Goal: Task Accomplishment & Management: Complete application form

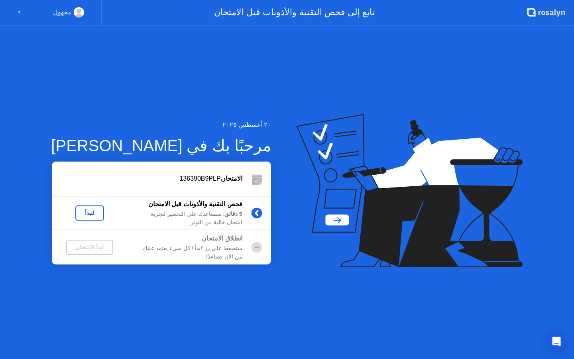
click at [87, 211] on div "لنبدأ" at bounding box center [90, 213] width 22 height 6
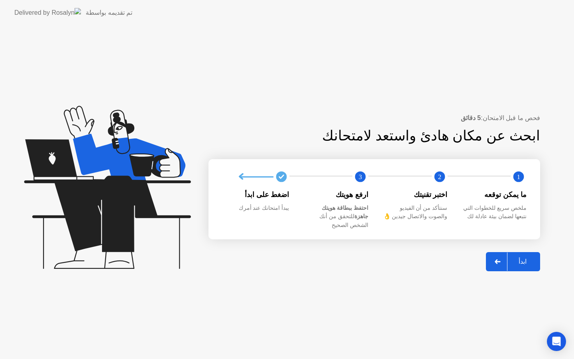
click at [522, 258] on div "ابدأ" at bounding box center [523, 262] width 30 height 8
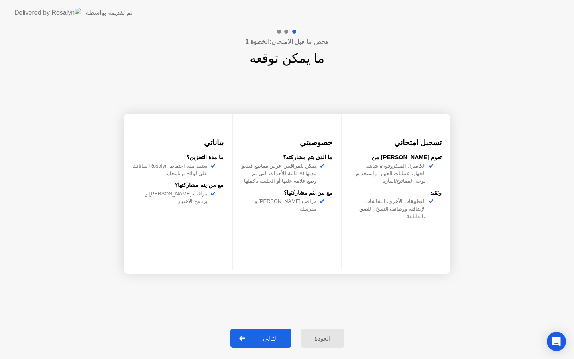
click at [276, 337] on div "التالي" at bounding box center [270, 339] width 37 height 8
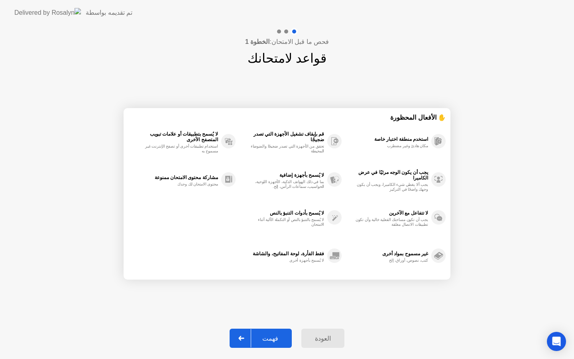
click at [276, 337] on div "فهمت" at bounding box center [270, 339] width 38 height 8
select select "**********"
select select "*******"
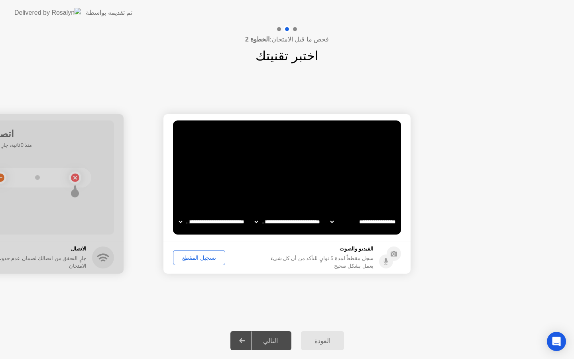
click at [206, 257] on div "تسجيل المقطع" at bounding box center [199, 257] width 47 height 6
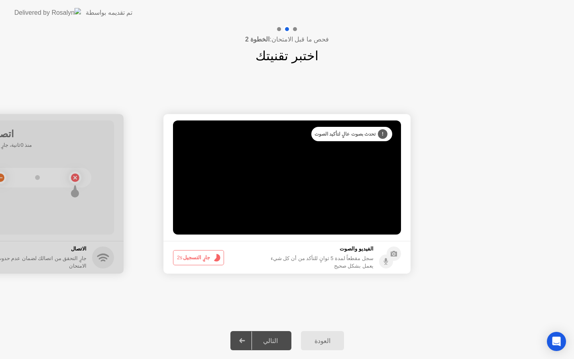
click at [195, 255] on button "جارٍ التسجيل 2s" at bounding box center [198, 257] width 51 height 15
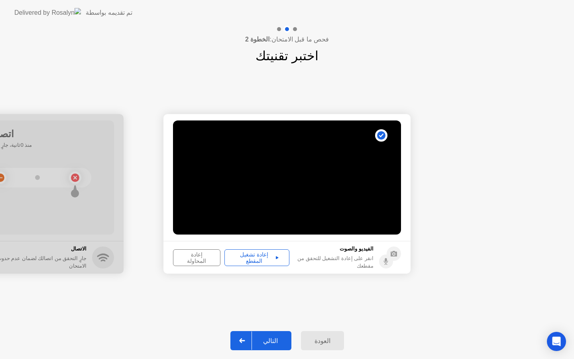
click at [278, 340] on div "التالي" at bounding box center [270, 341] width 37 height 8
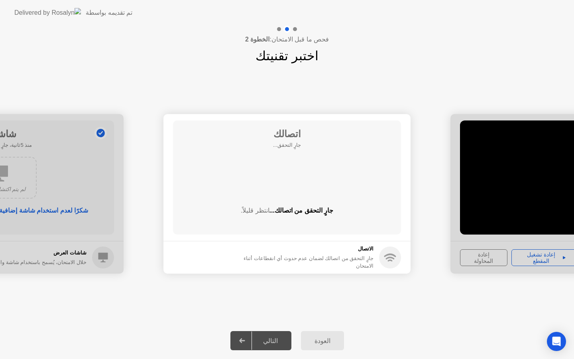
click at [331, 344] on div "العودة" at bounding box center [322, 341] width 38 height 8
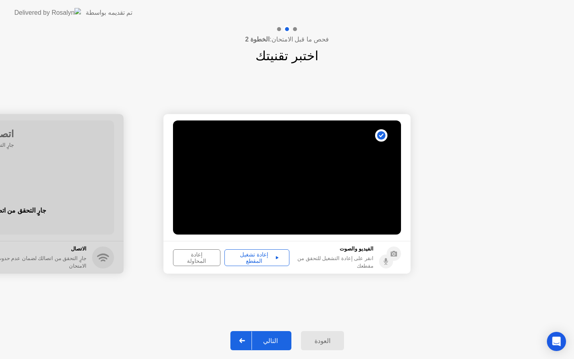
click at [331, 343] on div "العودة" at bounding box center [322, 341] width 38 height 8
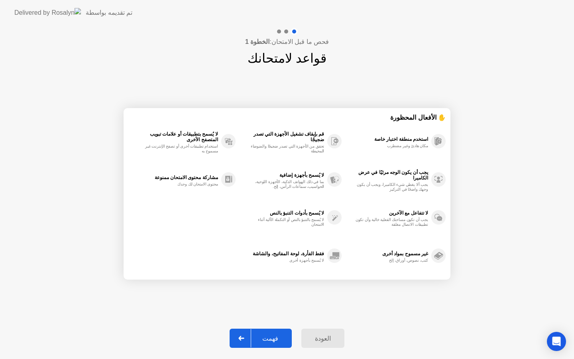
click at [319, 339] on div "العودة" at bounding box center [323, 339] width 38 height 8
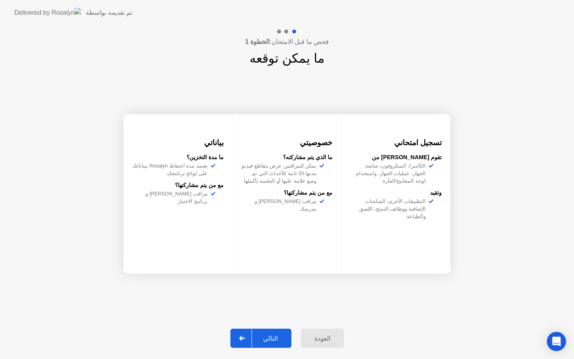
click at [273, 338] on div "التالي" at bounding box center [270, 339] width 37 height 8
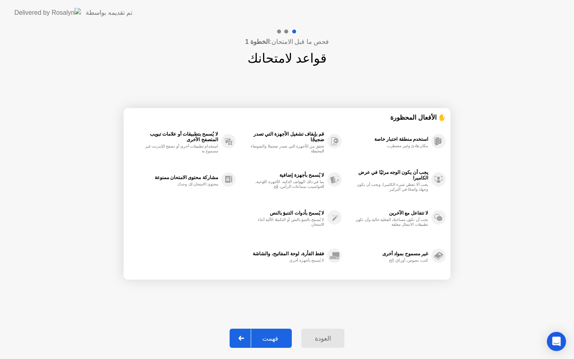
click at [273, 338] on div "فهمت" at bounding box center [270, 339] width 38 height 8
select select "**********"
select select "*******"
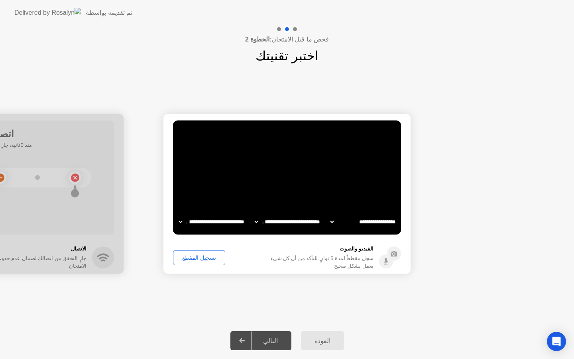
click at [200, 259] on div "تسجيل المقطع" at bounding box center [199, 257] width 47 height 6
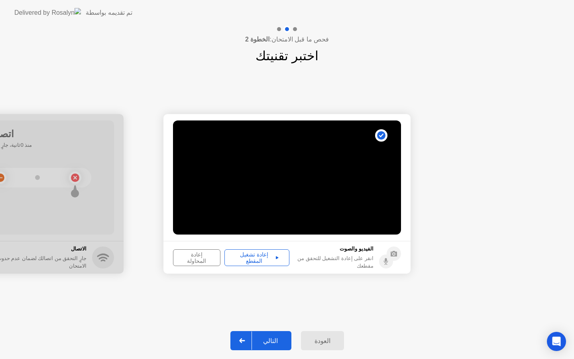
click at [254, 259] on div "إعادة تشغيل المقطع" at bounding box center [256, 257] width 59 height 13
click at [270, 339] on div "التالي" at bounding box center [270, 341] width 37 height 8
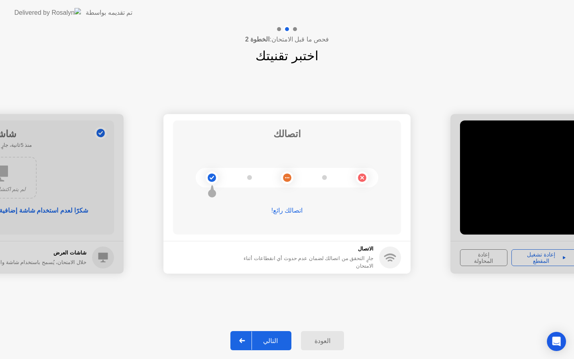
click at [274, 341] on div "التالي" at bounding box center [270, 341] width 37 height 8
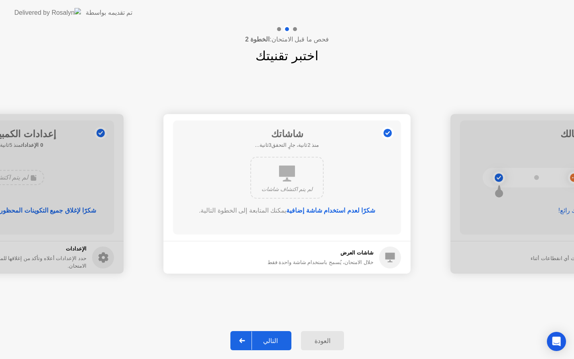
click at [274, 341] on div "التالي" at bounding box center [270, 341] width 37 height 8
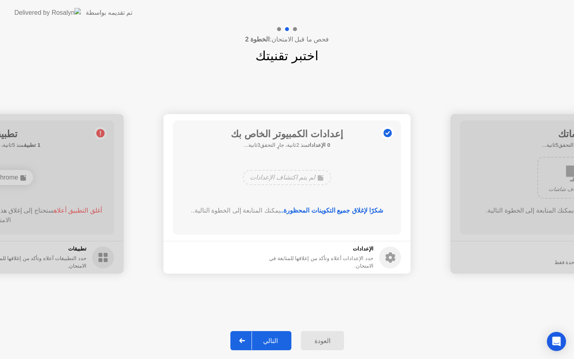
click at [274, 341] on div "التالي" at bounding box center [270, 341] width 37 height 8
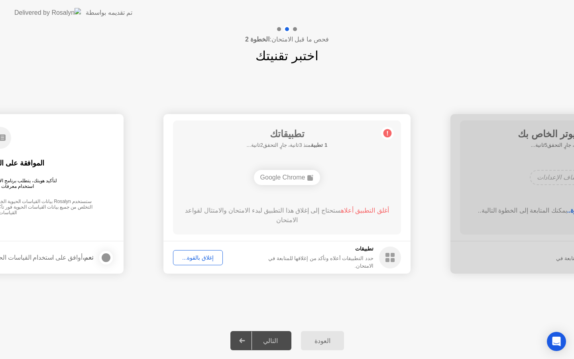
click at [195, 261] on div "إغلاق بالقوة..." at bounding box center [198, 257] width 44 height 6
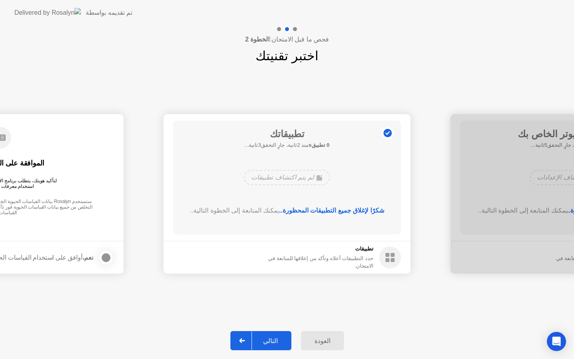
click at [278, 342] on div "التالي" at bounding box center [270, 341] width 37 height 8
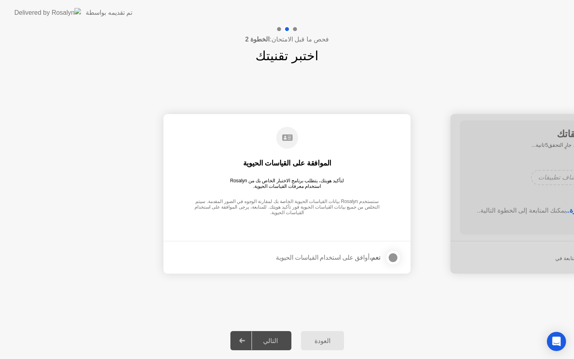
click at [394, 260] on div at bounding box center [393, 258] width 10 height 10
click at [274, 338] on div "التالي" at bounding box center [270, 341] width 37 height 8
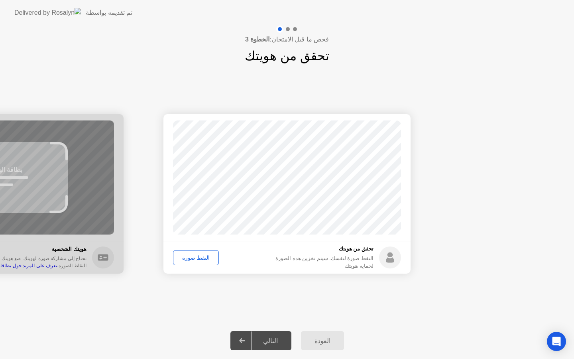
click at [191, 256] on div "التقط صورة" at bounding box center [196, 257] width 40 height 6
click at [272, 342] on div "التالي" at bounding box center [270, 341] width 37 height 8
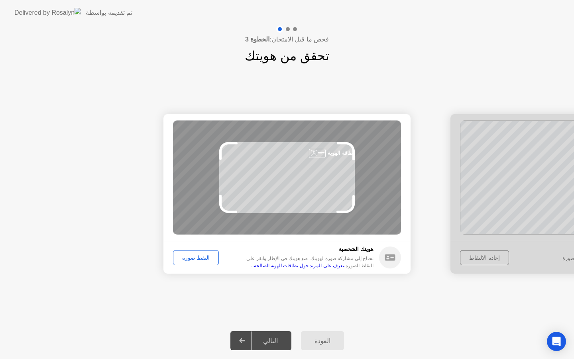
click at [181, 256] on div "التقط صورة" at bounding box center [196, 257] width 40 height 6
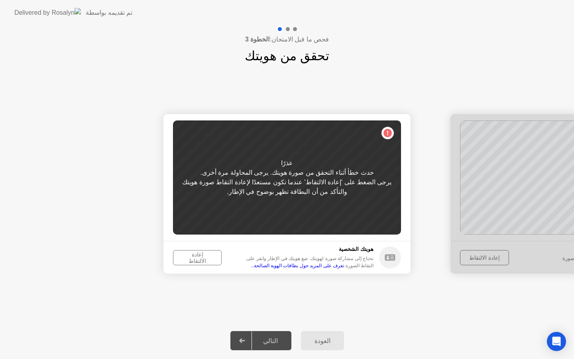
click at [181, 256] on div "إعادة الالتقاط" at bounding box center [197, 257] width 43 height 13
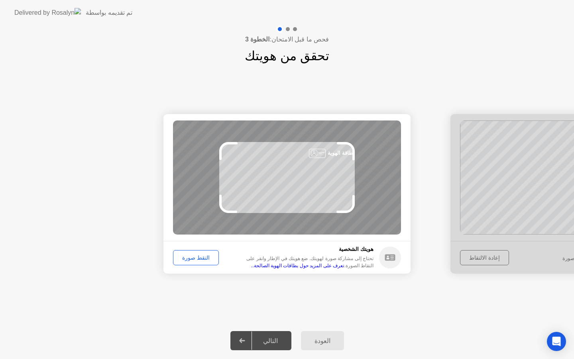
click at [193, 255] on div "التقط صورة" at bounding box center [196, 257] width 40 height 6
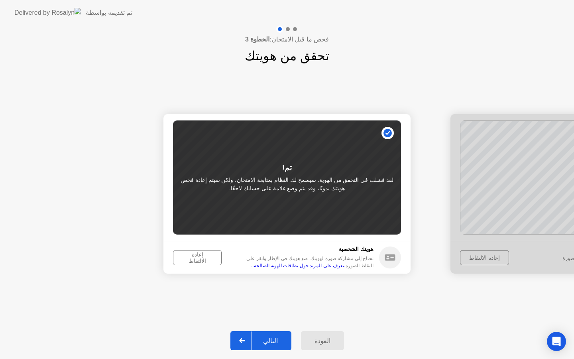
click at [193, 255] on div "إعادة الالتقاط" at bounding box center [197, 257] width 43 height 13
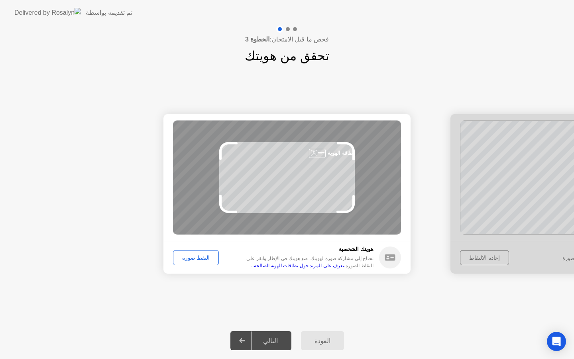
click at [191, 257] on div "التقط صورة" at bounding box center [196, 257] width 40 height 6
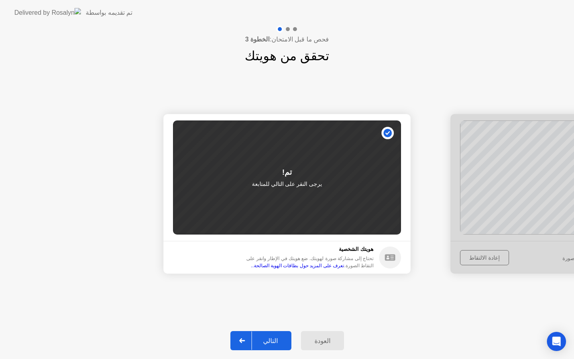
click at [271, 340] on div "التالي" at bounding box center [270, 341] width 37 height 8
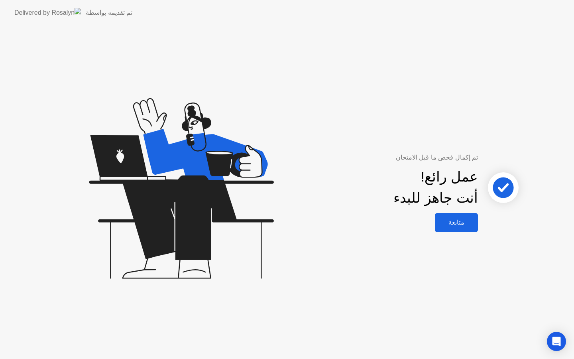
click at [459, 225] on div "متابعة" at bounding box center [456, 223] width 38 height 8
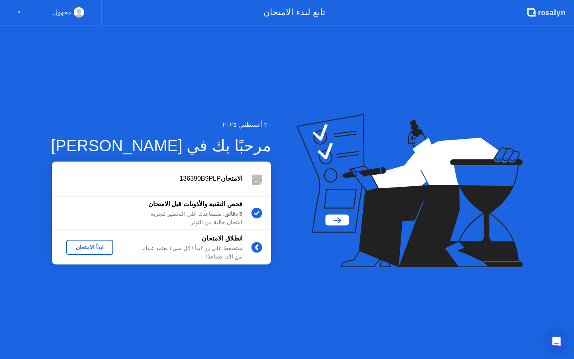
click at [90, 249] on div "ابدأ الامتحان" at bounding box center [89, 247] width 41 height 6
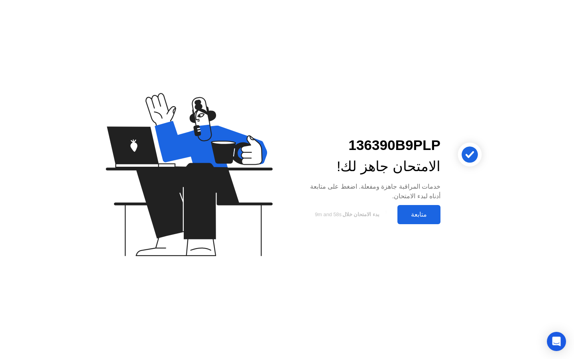
click at [416, 218] on div "متابعة" at bounding box center [419, 215] width 38 height 8
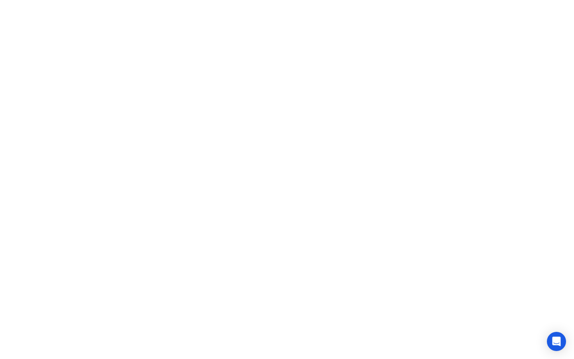
click icon
click div
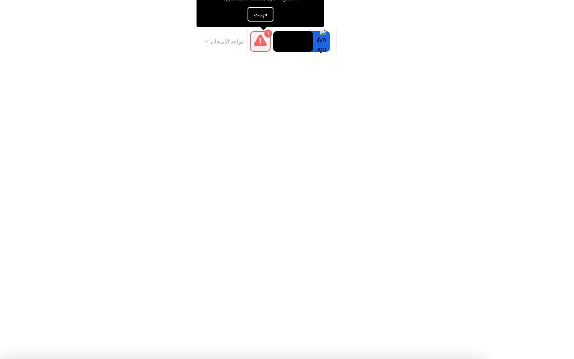
click at [255, 17] on button "فهمت" at bounding box center [261, 14] width 26 height 14
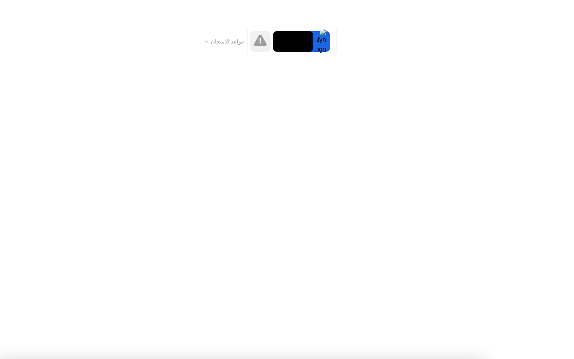
click at [255, 38] on icon at bounding box center [260, 40] width 13 height 13
click at [327, 39] on div at bounding box center [321, 41] width 17 height 21
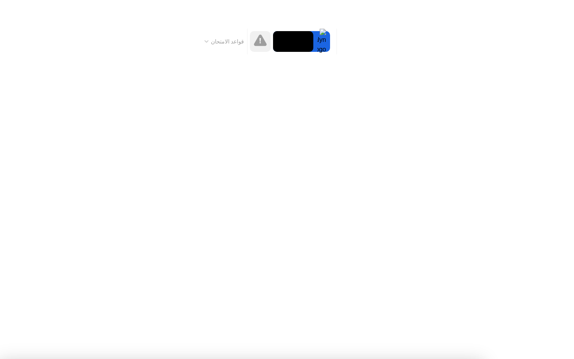
click at [327, 39] on div at bounding box center [321, 41] width 17 height 21
click at [329, 43] on div at bounding box center [321, 41] width 17 height 21
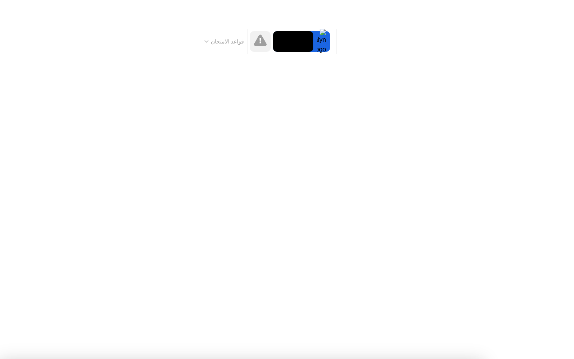
click at [329, 43] on div at bounding box center [321, 41] width 17 height 21
click at [254, 41] on icon at bounding box center [260, 40] width 13 height 13
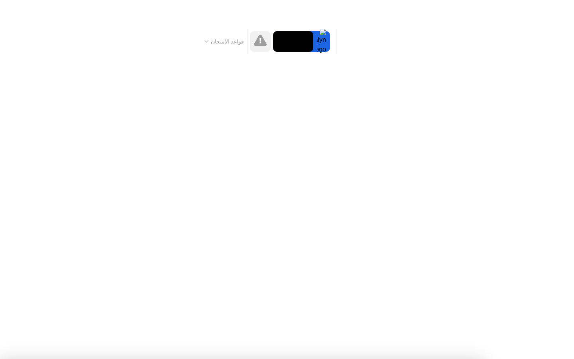
click at [254, 41] on icon at bounding box center [260, 40] width 13 height 13
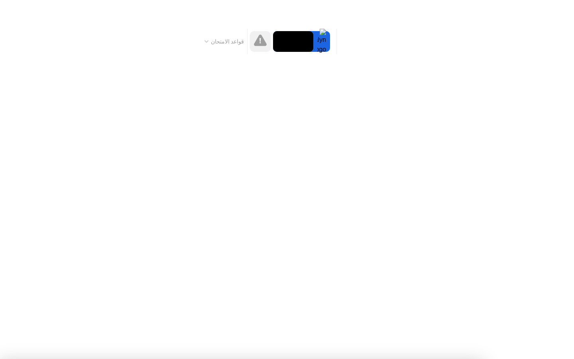
click at [254, 41] on icon at bounding box center [260, 40] width 13 height 13
click at [324, 40] on div at bounding box center [321, 41] width 17 height 21
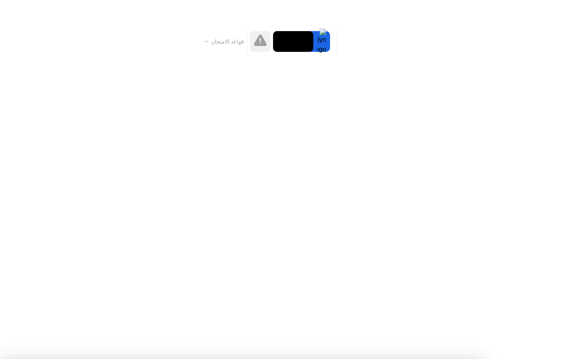
click at [324, 40] on div at bounding box center [321, 41] width 17 height 21
click at [322, 45] on div at bounding box center [321, 41] width 17 height 21
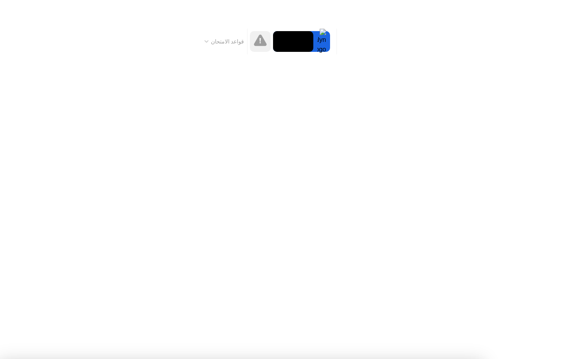
click at [321, 42] on div at bounding box center [321, 41] width 17 height 21
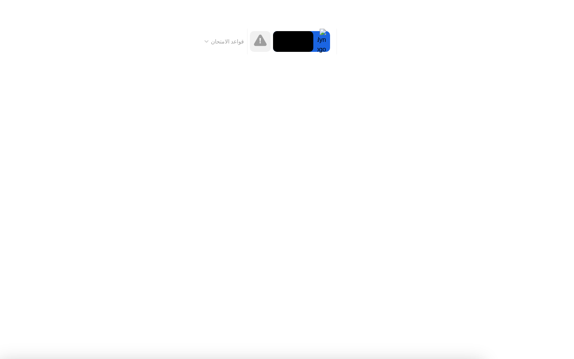
click at [321, 42] on div at bounding box center [321, 41] width 17 height 21
click at [258, 44] on icon at bounding box center [260, 40] width 13 height 12
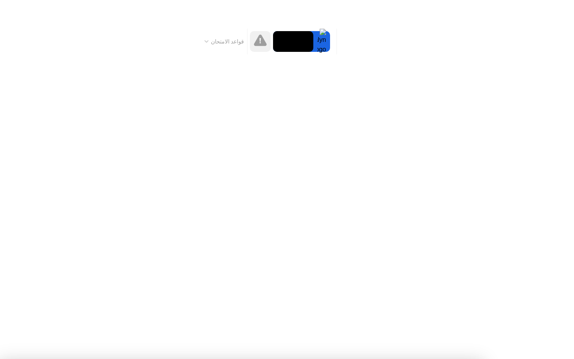
click at [261, 40] on icon at bounding box center [260, 40] width 1 height 5
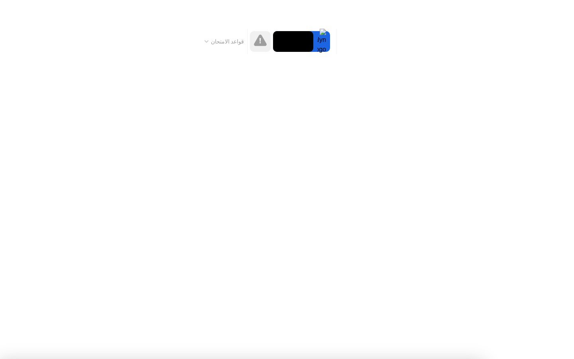
click at [322, 40] on div at bounding box center [321, 41] width 17 height 21
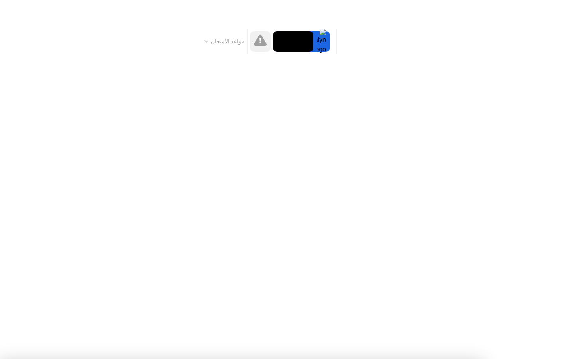
click at [322, 40] on div at bounding box center [321, 41] width 17 height 21
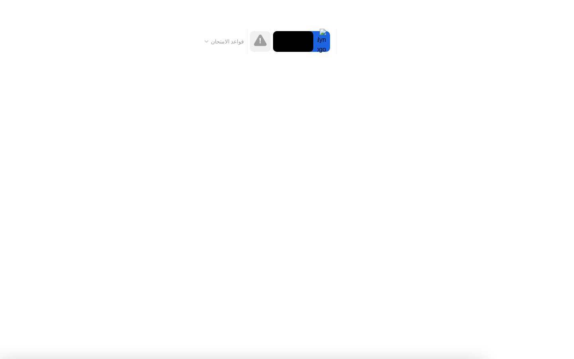
click at [322, 40] on div at bounding box center [321, 41] width 17 height 21
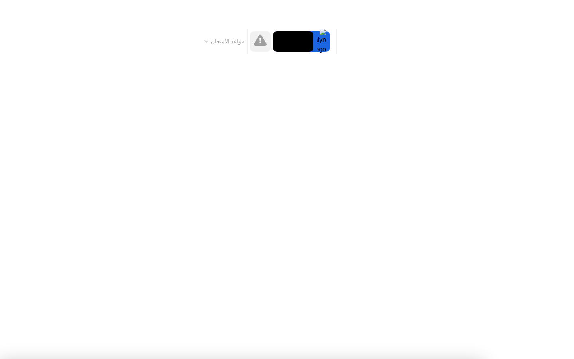
click at [322, 40] on div at bounding box center [321, 41] width 17 height 21
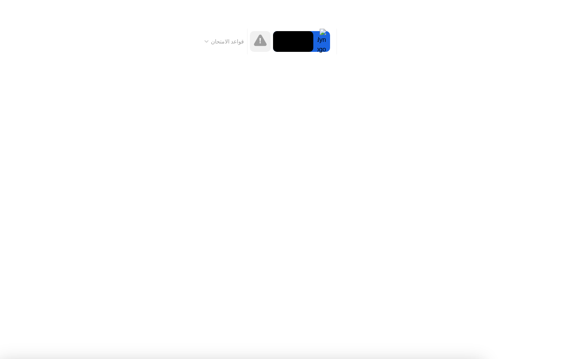
click at [322, 40] on div at bounding box center [321, 41] width 17 height 21
